Goal: Find specific page/section: Find specific page/section

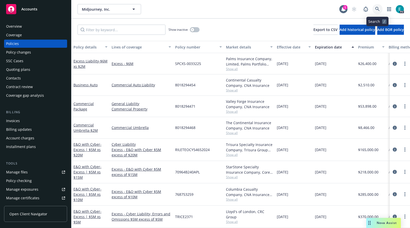
click at [381, 10] on link at bounding box center [377, 9] width 10 height 10
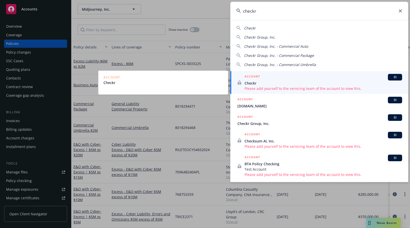
type input "checkr"
click at [304, 86] on span "Please add yourself to the servicing team of the account to view this." at bounding box center [323, 88] width 158 height 5
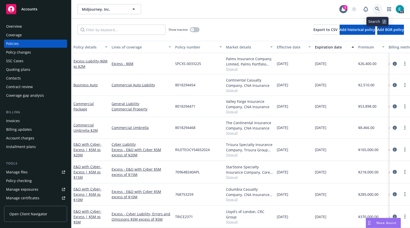
click at [374, 9] on link at bounding box center [377, 9] width 10 height 10
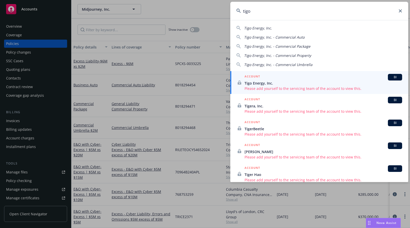
click at [297, 29] on div "Tigo Energy, Inc." at bounding box center [319, 27] width 166 height 5
type input "Tigo Energy, Inc."
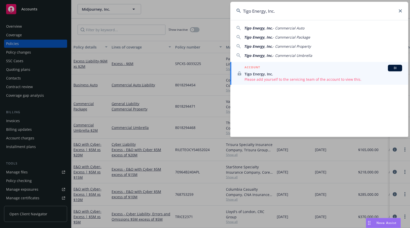
click at [309, 78] on span "Please add yourself to the servicing team of the account to view this." at bounding box center [323, 79] width 158 height 5
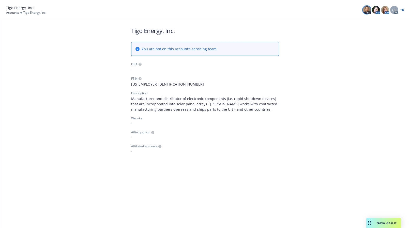
click at [370, 11] on img at bounding box center [367, 10] width 8 height 8
